Goal: Find specific page/section: Find specific page/section

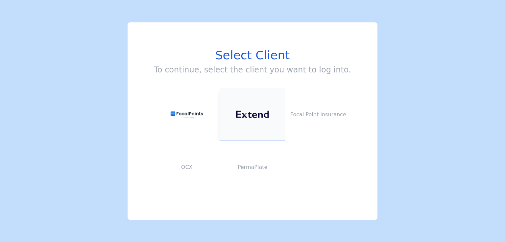
click at [251, 112] on img at bounding box center [252, 114] width 33 height 8
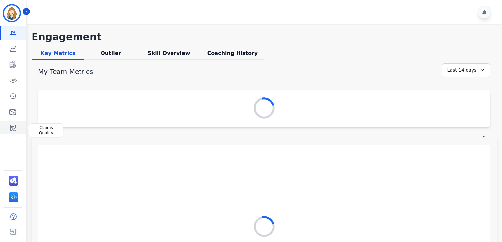
click at [9, 123] on link "Sidebar" at bounding box center [13, 127] width 25 height 13
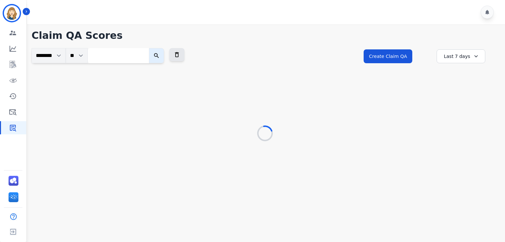
click at [126, 58] on input "search" at bounding box center [118, 55] width 61 height 15
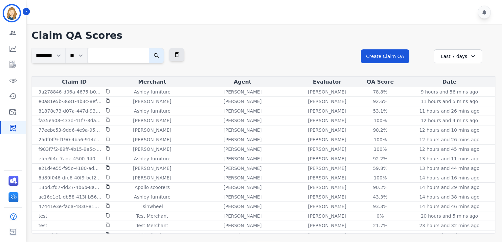
paste input "**********"
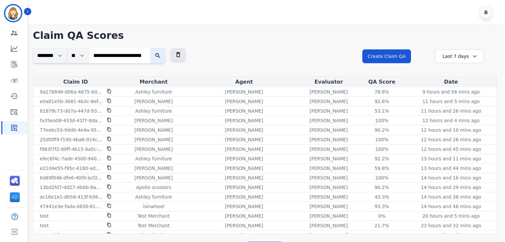
scroll to position [0, 23]
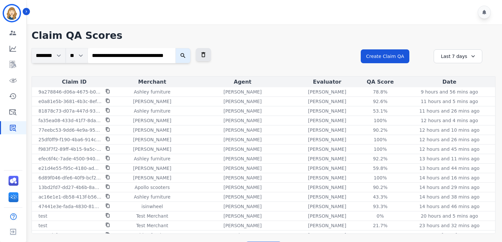
type input "**********"
click at [176, 48] on button "submit" at bounding box center [183, 55] width 15 height 15
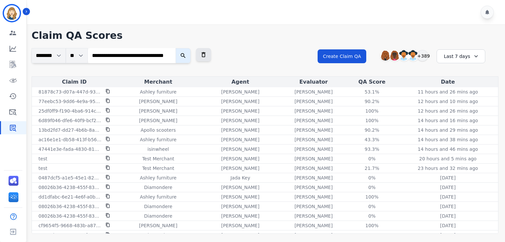
scroll to position [0, 0]
click at [184, 55] on icon "submit" at bounding box center [183, 55] width 7 height 7
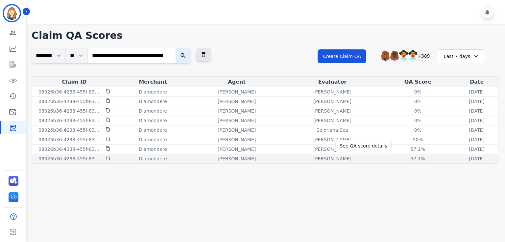
click at [403, 157] on div "57.1%" at bounding box center [418, 158] width 30 height 7
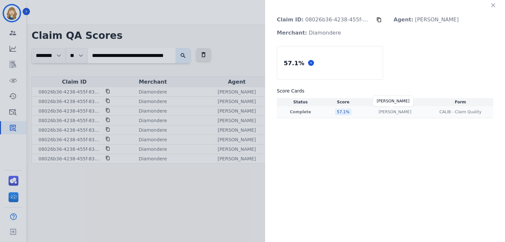
click at [393, 109] on p "[PERSON_NAME]" at bounding box center [394, 111] width 33 height 5
